Goal: Navigation & Orientation: Go to known website

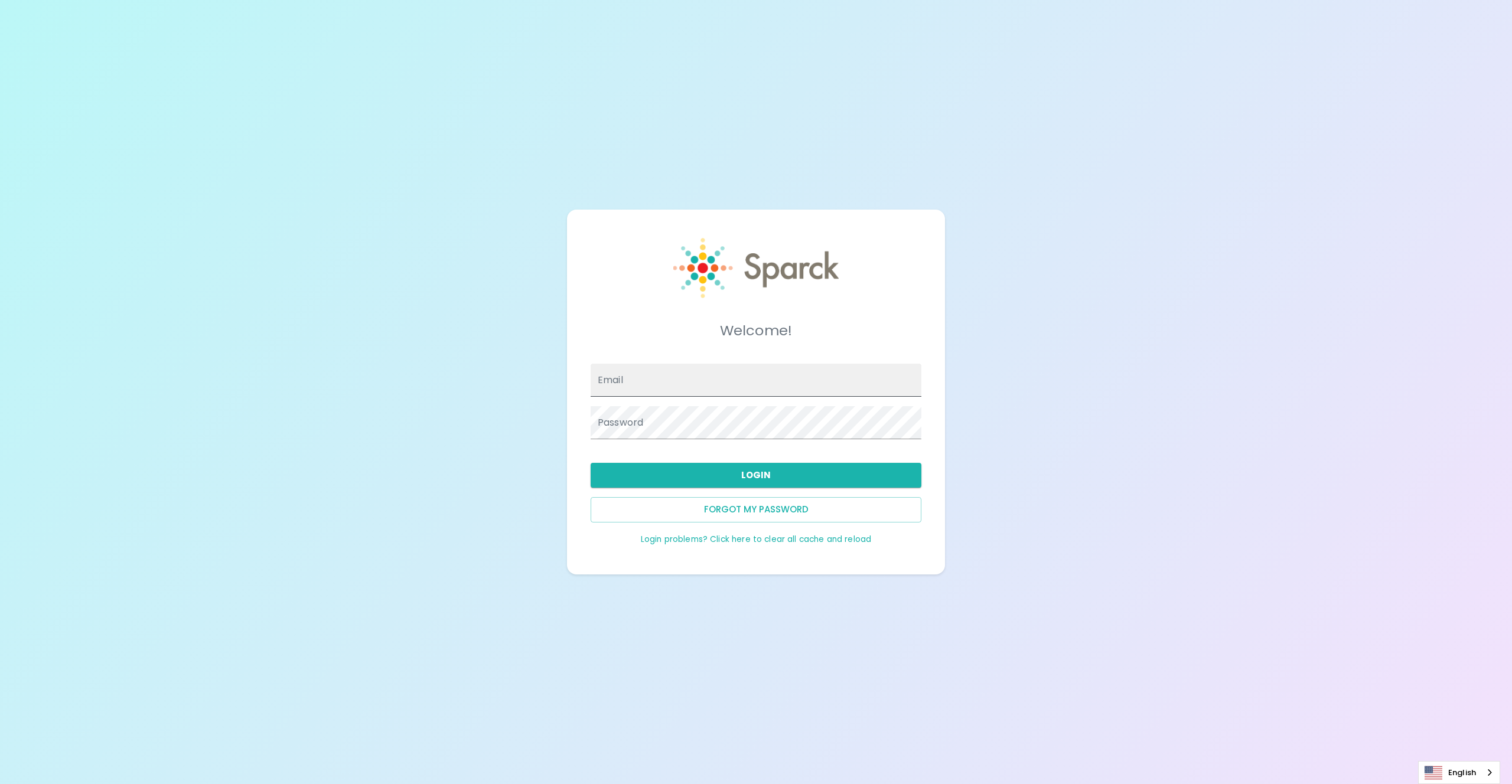
click at [636, 393] on input "Email" at bounding box center [756, 380] width 331 height 33
type input "marceyj@theluxergroup.com"
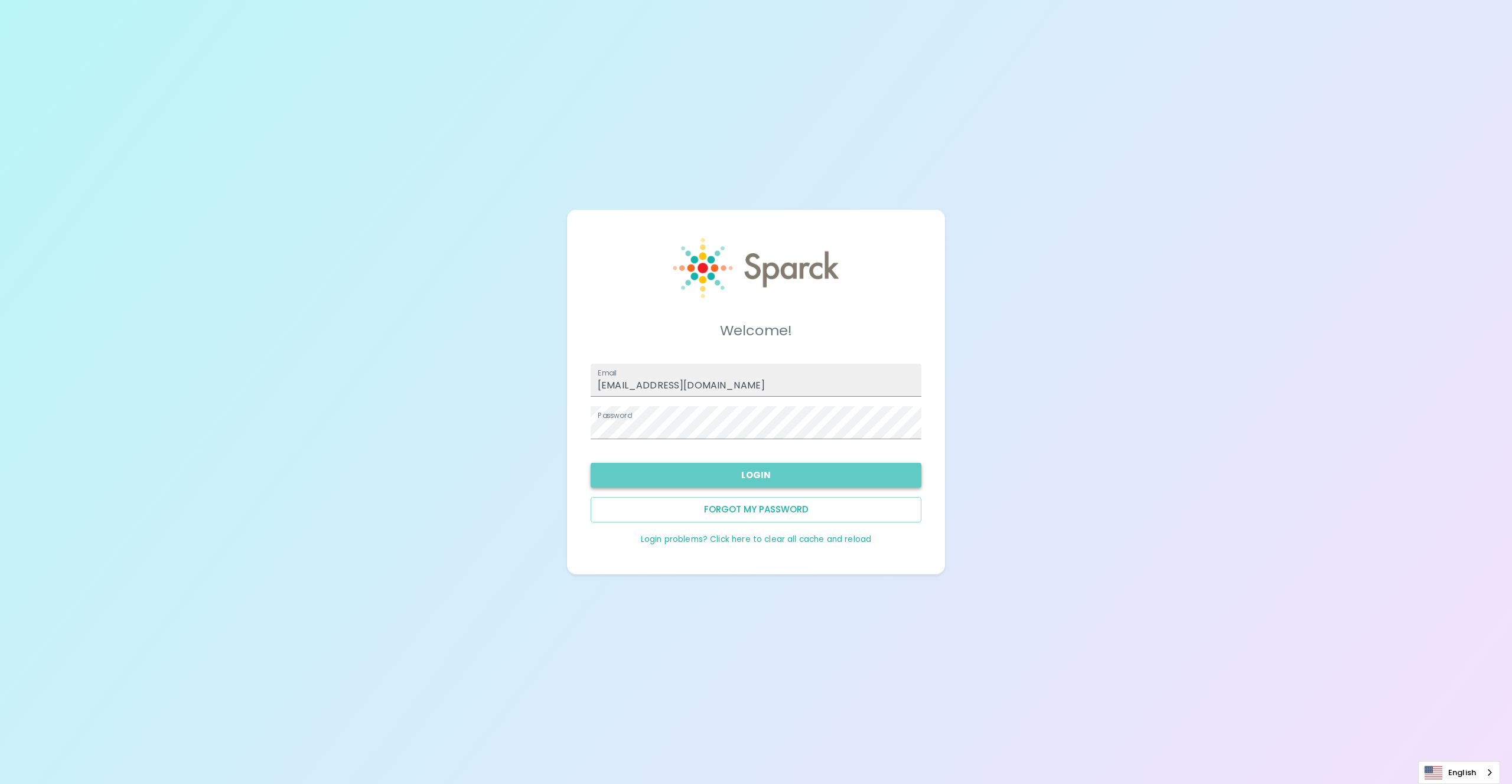
click at [743, 467] on button "Login" at bounding box center [756, 475] width 331 height 25
click at [745, 471] on button "Login" at bounding box center [756, 475] width 331 height 25
